Goal: Task Accomplishment & Management: Manage account settings

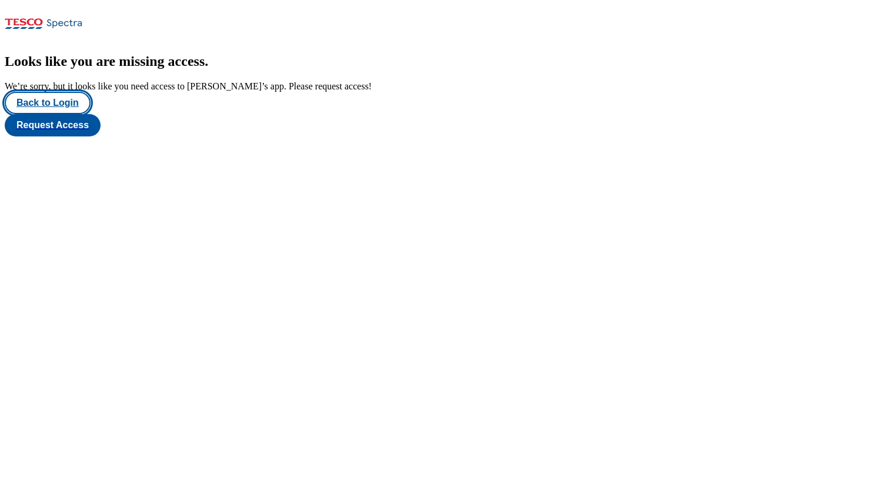
click at [69, 114] on button "Back to Login" at bounding box center [48, 103] width 86 height 22
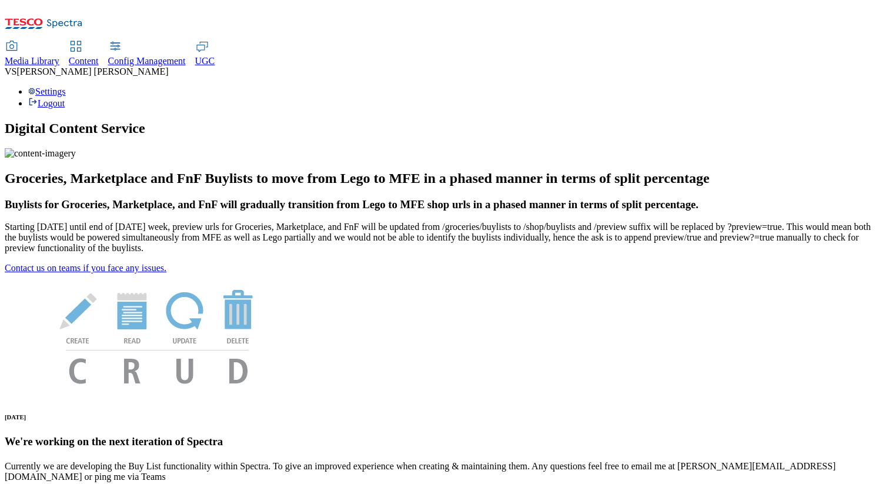
click at [833, 86] on div "Settings Logout" at bounding box center [445, 97] width 880 height 22
click at [66, 86] on link "Settings" at bounding box center [47, 91] width 38 height 10
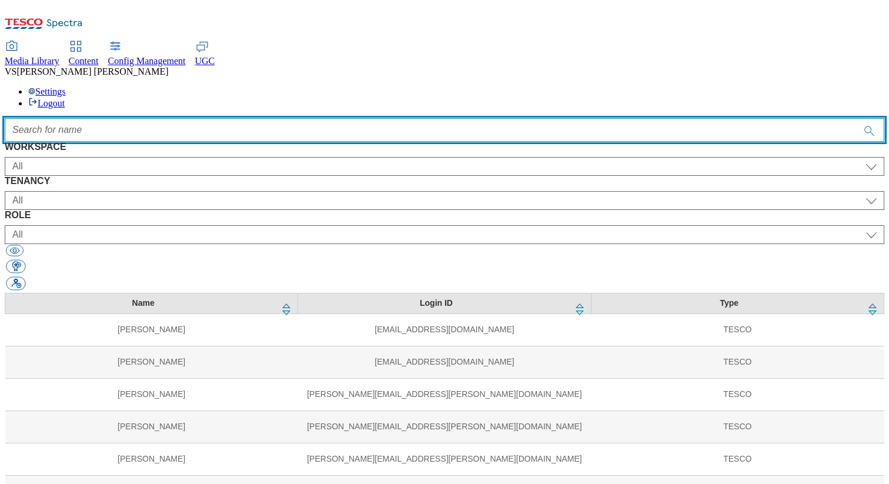
click at [369, 118] on input "Accessible label text" at bounding box center [445, 130] width 880 height 24
paste input "[PERSON_NAME]"
type input "[PERSON_NAME]"
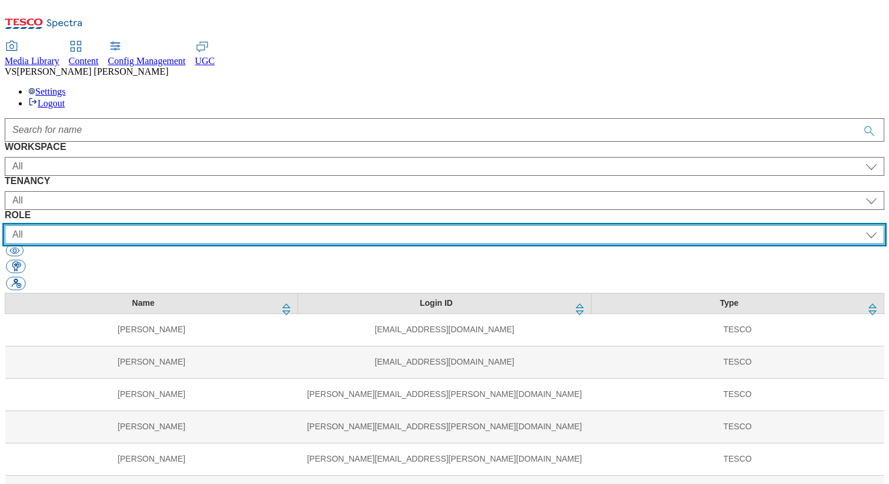
click at [533, 225] on select "All content_designer content_editor content_read developer guest media_admin mo…" at bounding box center [445, 234] width 880 height 19
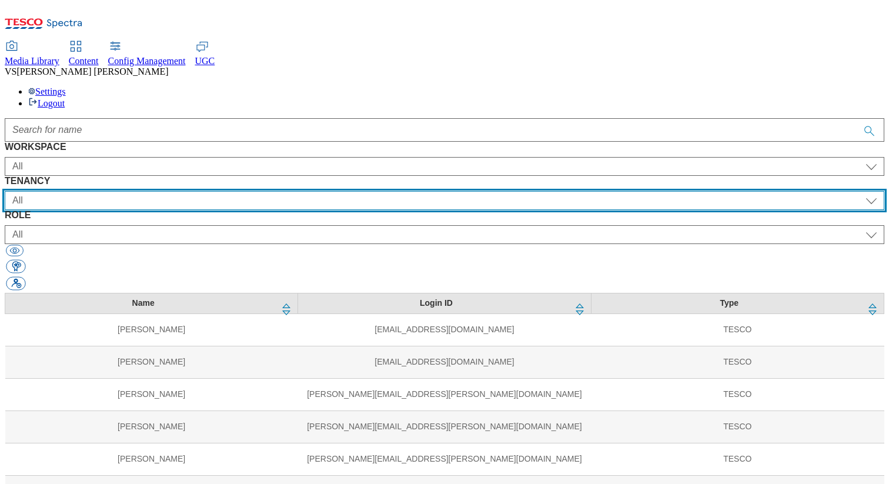
click at [377, 191] on select "All ALL All all CE Clubcard Boost UK Clubcard Marketing Clubcard ROI clubcard-b…" at bounding box center [445, 200] width 880 height 19
select select "ghs-[GEOGRAPHIC_DATA]"
click at [252, 191] on select "All ALL All all CE Clubcard Boost UK Clubcard Marketing Clubcard ROI clubcard-b…" at bounding box center [445, 200] width 880 height 19
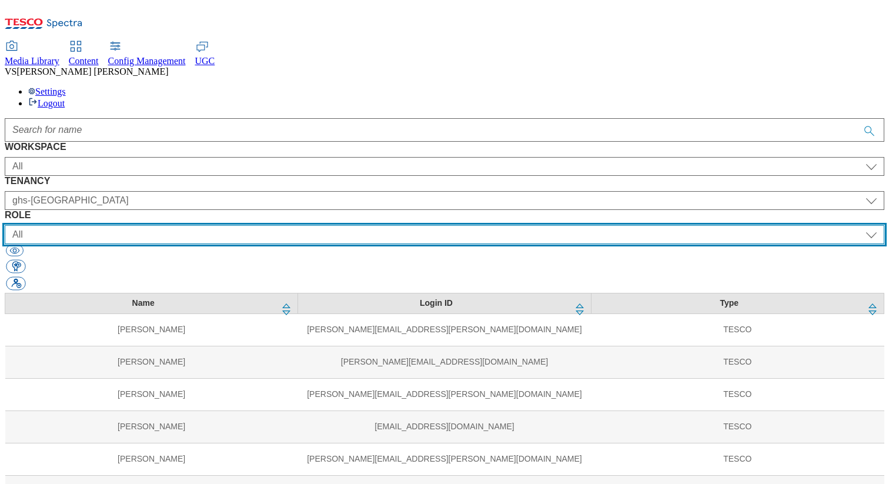
click at [546, 225] on select "All content_designer content_editor content_read developer guest media_admin mo…" at bounding box center [445, 234] width 880 height 19
select select "buylist_junior_editor"
click at [514, 225] on select "All content_designer content_editor content_read developer guest media_admin mo…" at bounding box center [445, 234] width 880 height 19
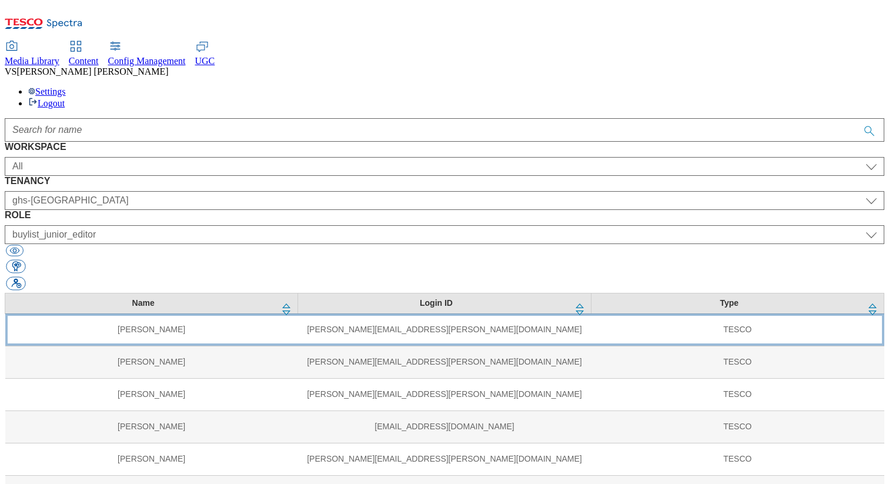
click at [272, 314] on td "[PERSON_NAME]" at bounding box center [151, 330] width 293 height 32
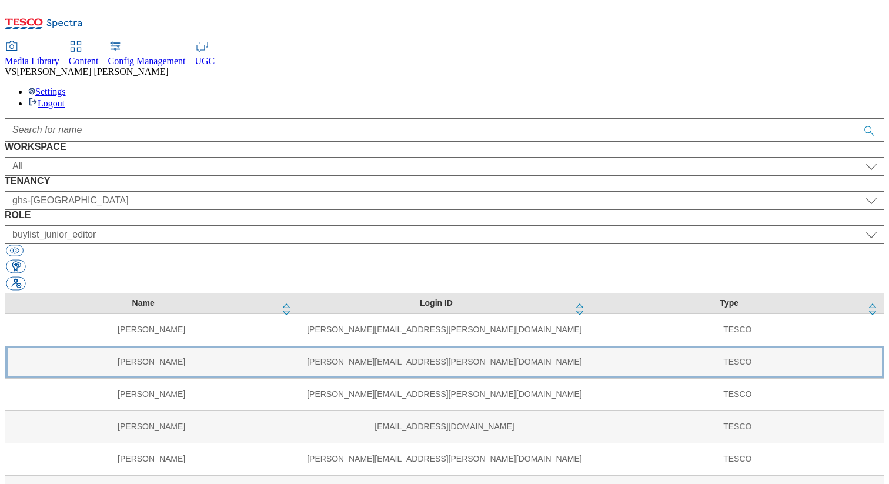
click at [298, 346] on td "[PERSON_NAME][EMAIL_ADDRESS][PERSON_NAME][DOMAIN_NAME]" at bounding box center [444, 362] width 293 height 32
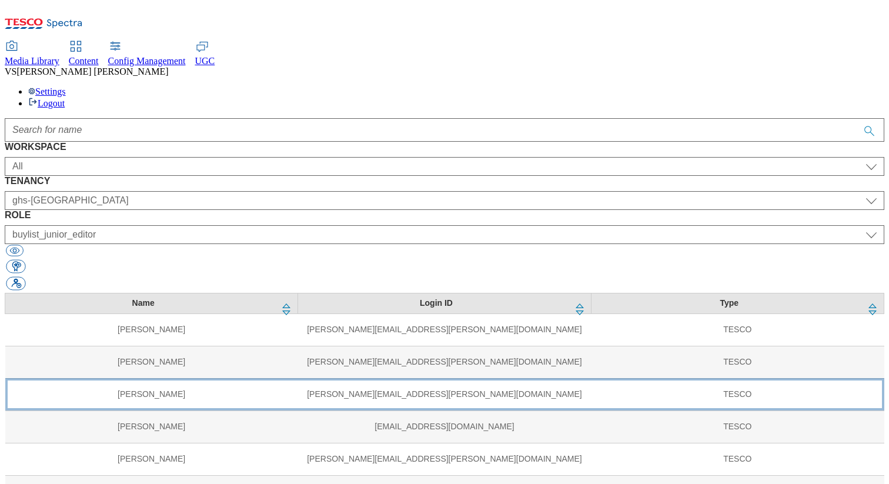
click at [298, 378] on td "[PERSON_NAME][EMAIL_ADDRESS][PERSON_NAME][DOMAIN_NAME]" at bounding box center [444, 394] width 293 height 32
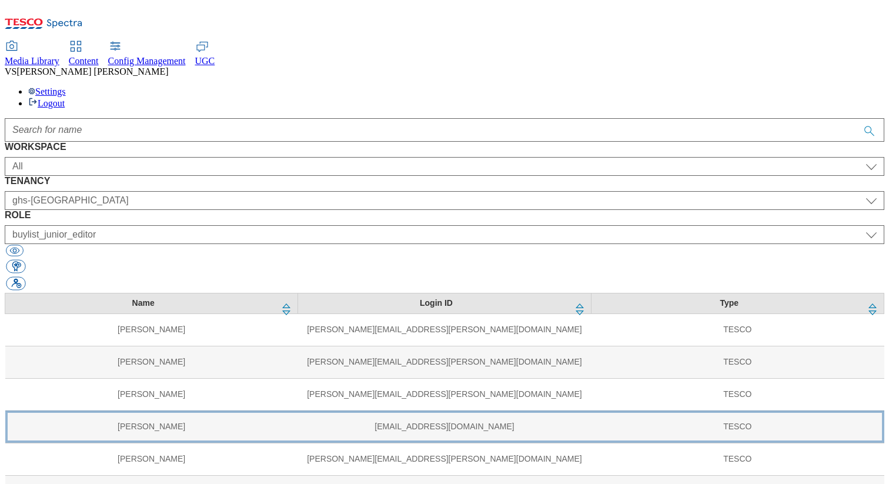
click at [298, 411] on td "[EMAIL_ADDRESS][DOMAIN_NAME]" at bounding box center [444, 427] width 293 height 32
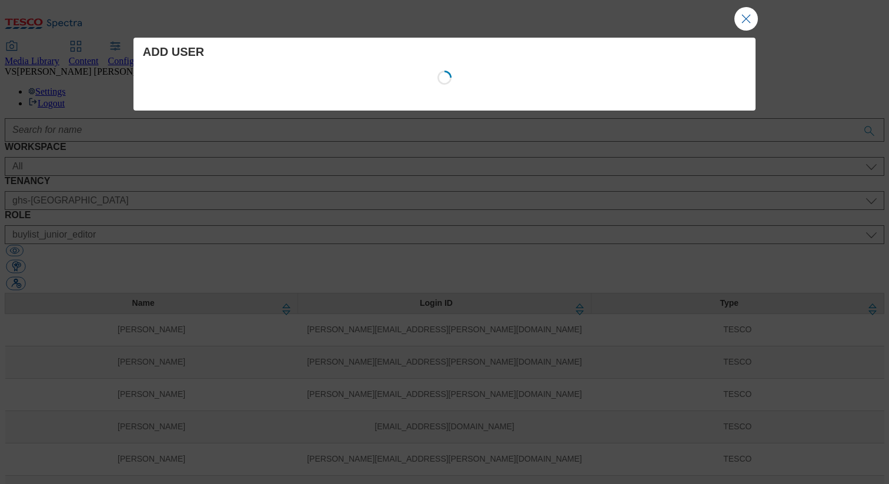
select select "Content"
select select "ghs-[GEOGRAPHIC_DATA]"
select select "buylist_junior_editor"
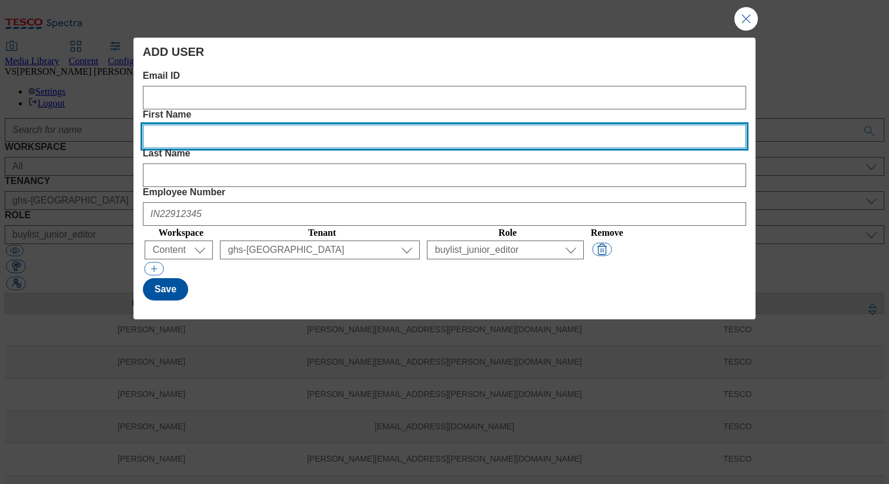
click at [382, 125] on Name "First Name" at bounding box center [445, 137] width 604 height 24
paste Name "[PERSON_NAME]"
type Name "[PERSON_NAME]"
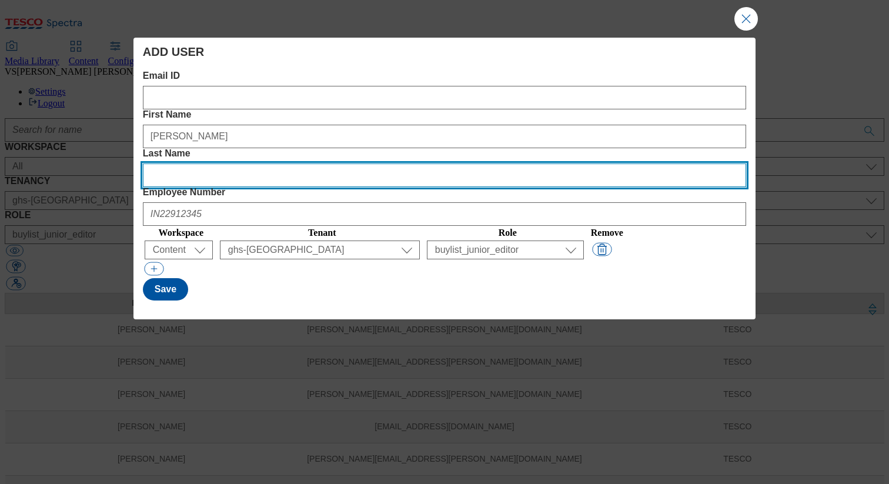
click at [520, 164] on Name "Last Name" at bounding box center [445, 176] width 604 height 24
paste Name "[PERSON_NAME]"
type Name "[PERSON_NAME]"
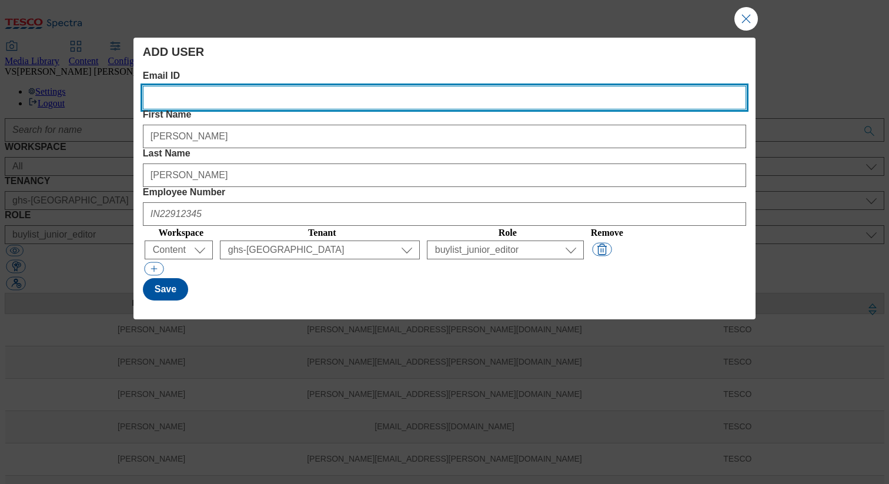
click at [215, 99] on ID "Email ID" at bounding box center [445, 98] width 604 height 24
paste ID "[PERSON_NAME][EMAIL_ADDRESS][PERSON_NAME][DOMAIN_NAME]"
type ID "[PERSON_NAME][EMAIL_ADDRESS][PERSON_NAME][DOMAIN_NAME]"
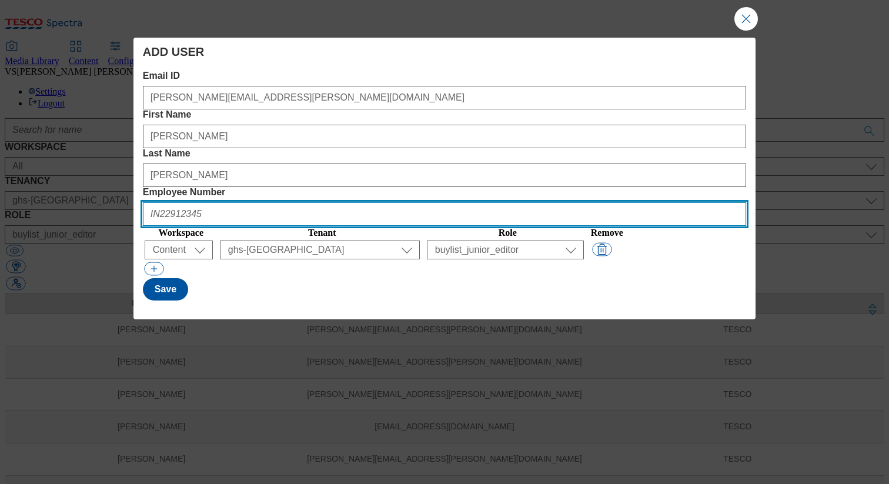
click at [651, 202] on Number "Employee Number" at bounding box center [445, 214] width 604 height 24
paste Number "UK45848092"
type Number "UK45848092"
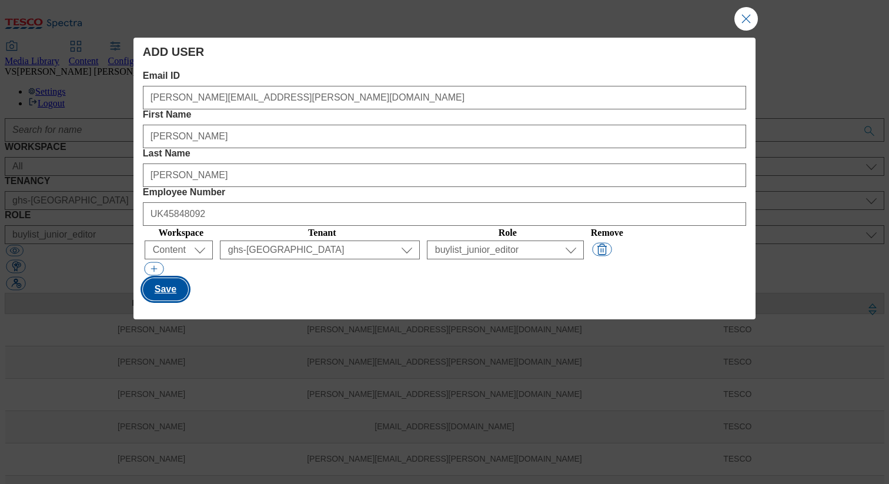
click at [166, 278] on button "Save" at bounding box center [165, 289] width 45 height 22
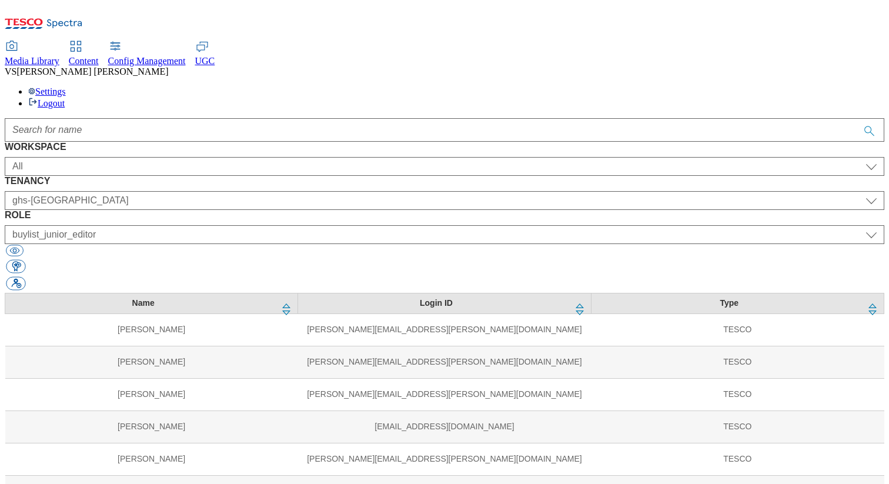
click at [315, 104] on div "ADD USER" at bounding box center [444, 242] width 889 height 484
click at [99, 56] on span "Content" at bounding box center [84, 61] width 30 height 10
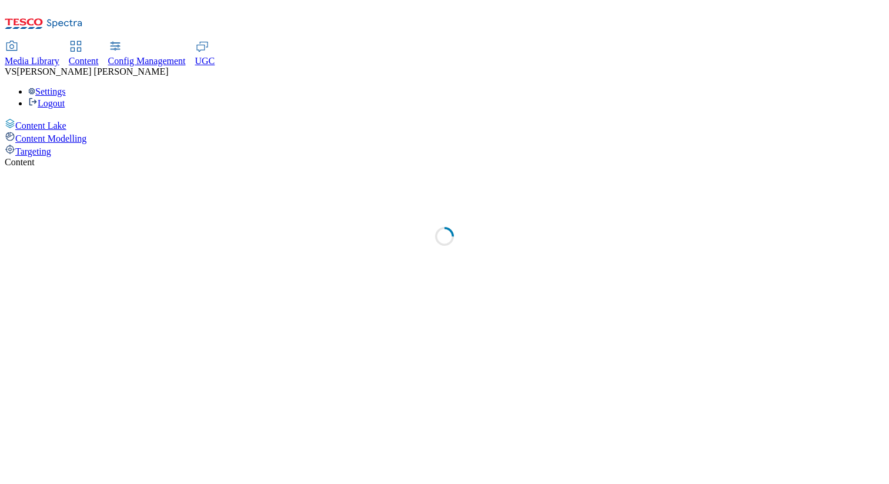
select select "group-comms"
